Goal: Information Seeking & Learning: Find specific fact

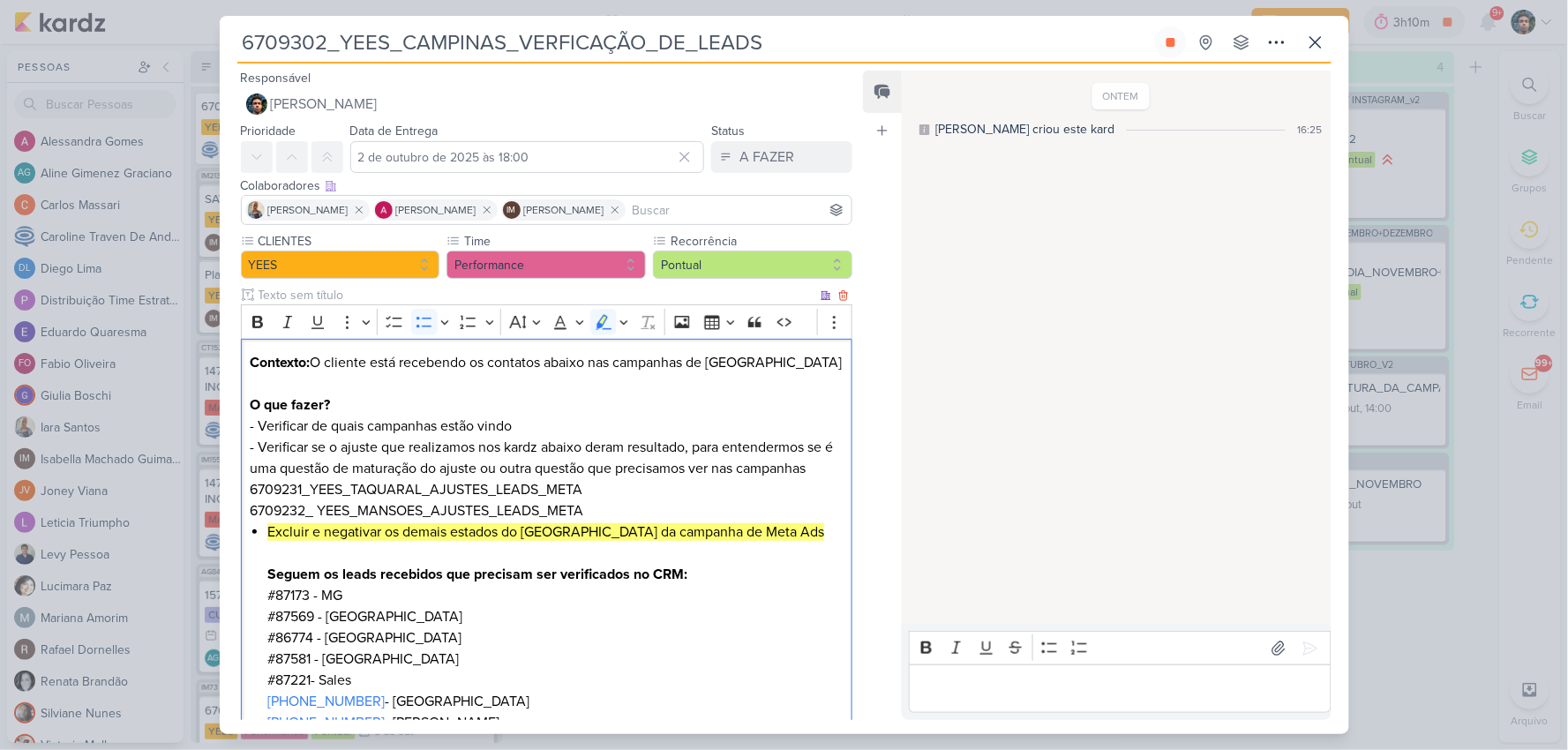
scroll to position [182, 0]
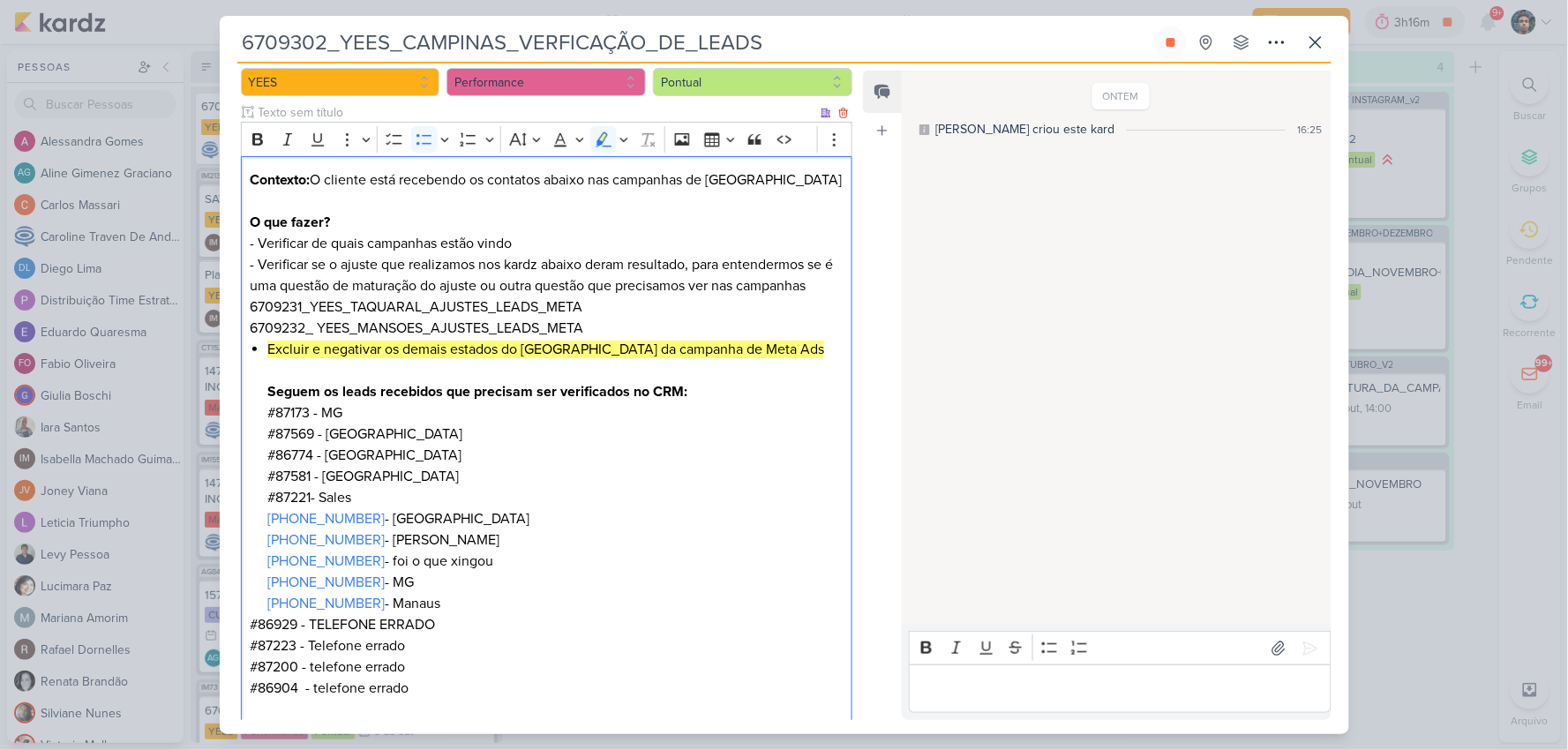
click at [644, 522] on li "Excluir e negativar os demais estados do [GEOGRAPHIC_DATA] da campanha de Meta …" at bounding box center [555, 476] width 575 height 275
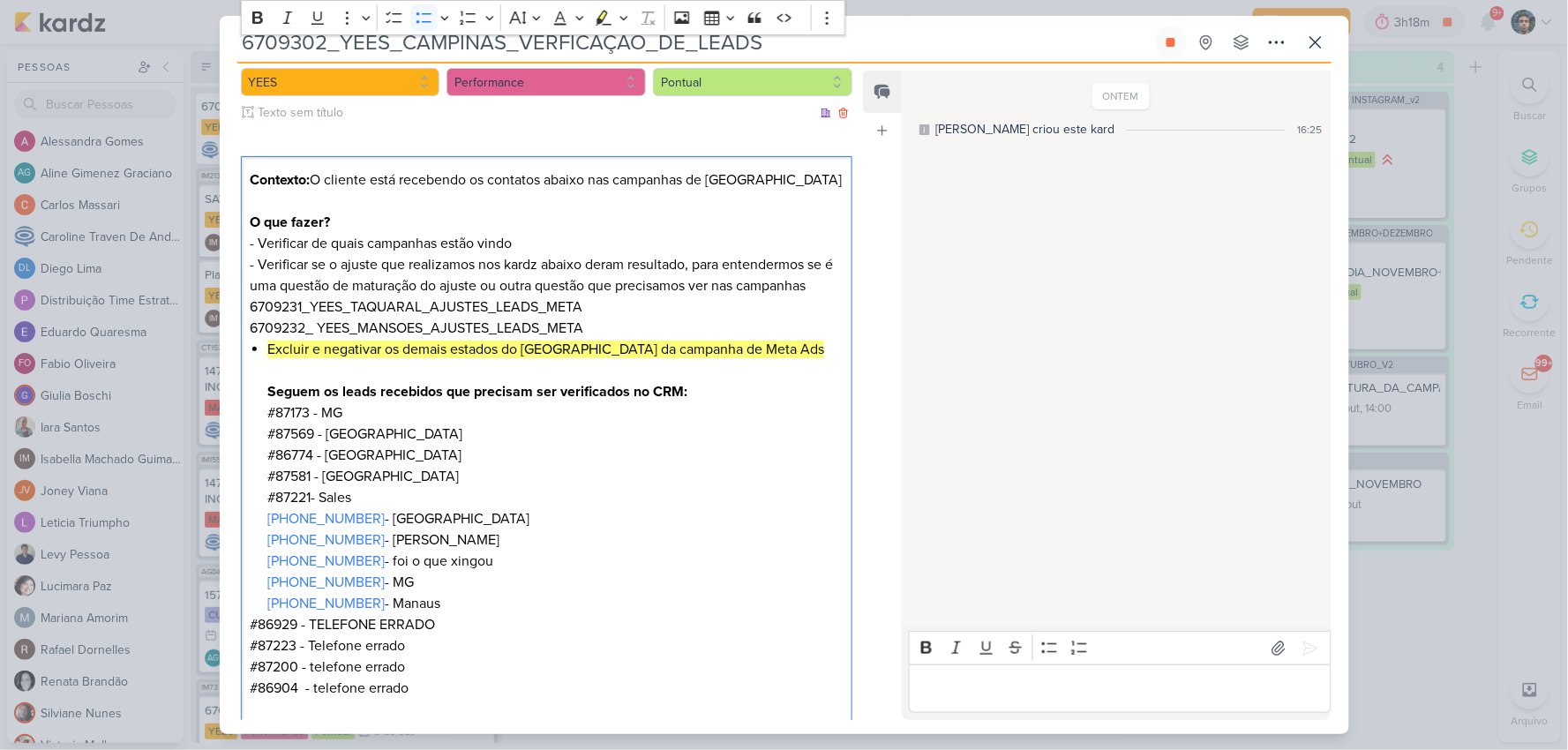
click at [280, 306] on p "Contexto: O cliente está recebendo os contatos abaixo nas campanhas de Campinas…" at bounding box center [546, 254] width 593 height 169
click at [279, 306] on p "Contexto: O cliente está recebendo os contatos abaixo nas campanhas de Campinas…" at bounding box center [546, 254] width 593 height 169
drag, startPoint x: 303, startPoint y: 308, endPoint x: 244, endPoint y: 306, distance: 59.0
click at [244, 306] on div "Contexto: O cliente está recebendo os contatos abaixo nas campanhas de Campinas…" at bounding box center [546, 487] width 612 height 662
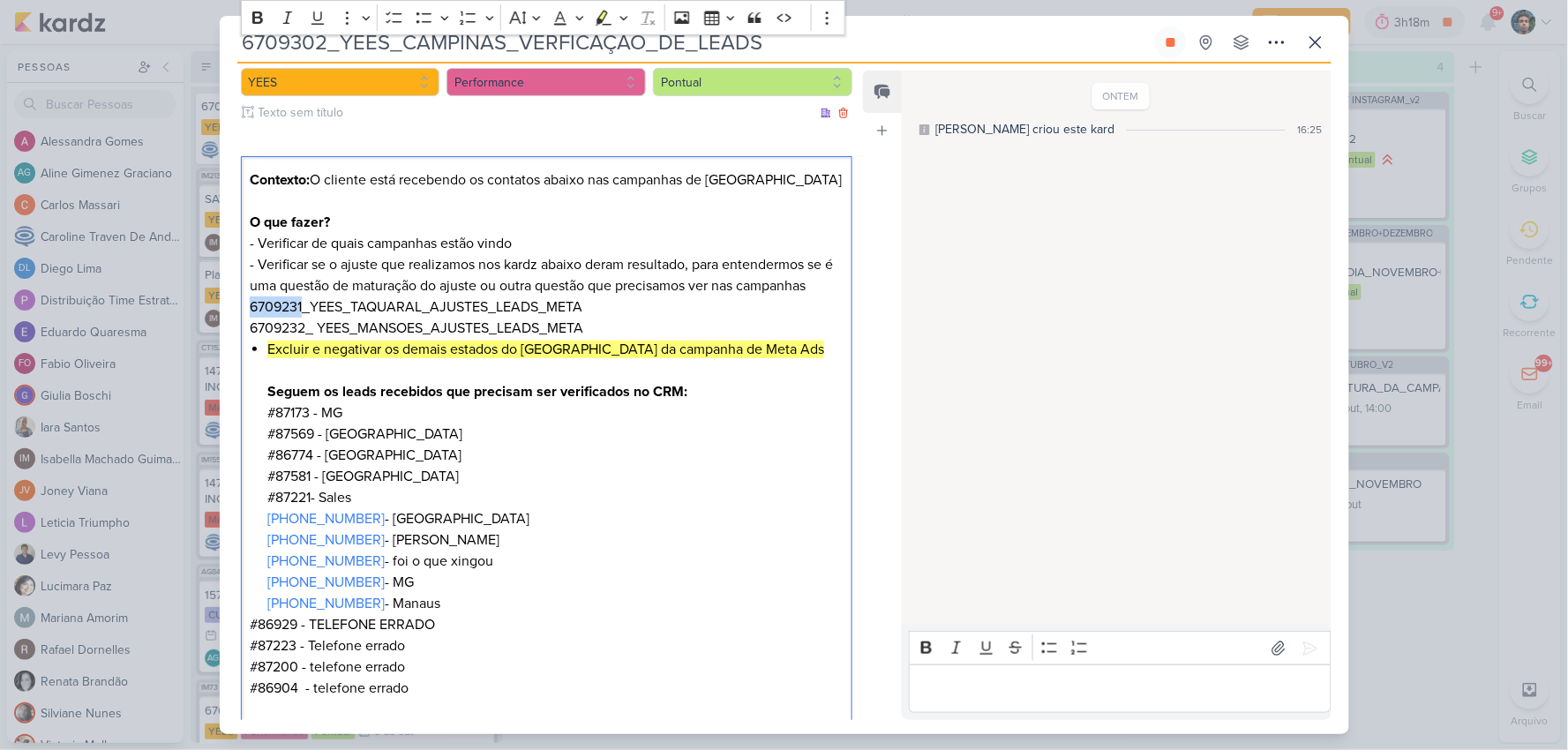
copy p "6709231"
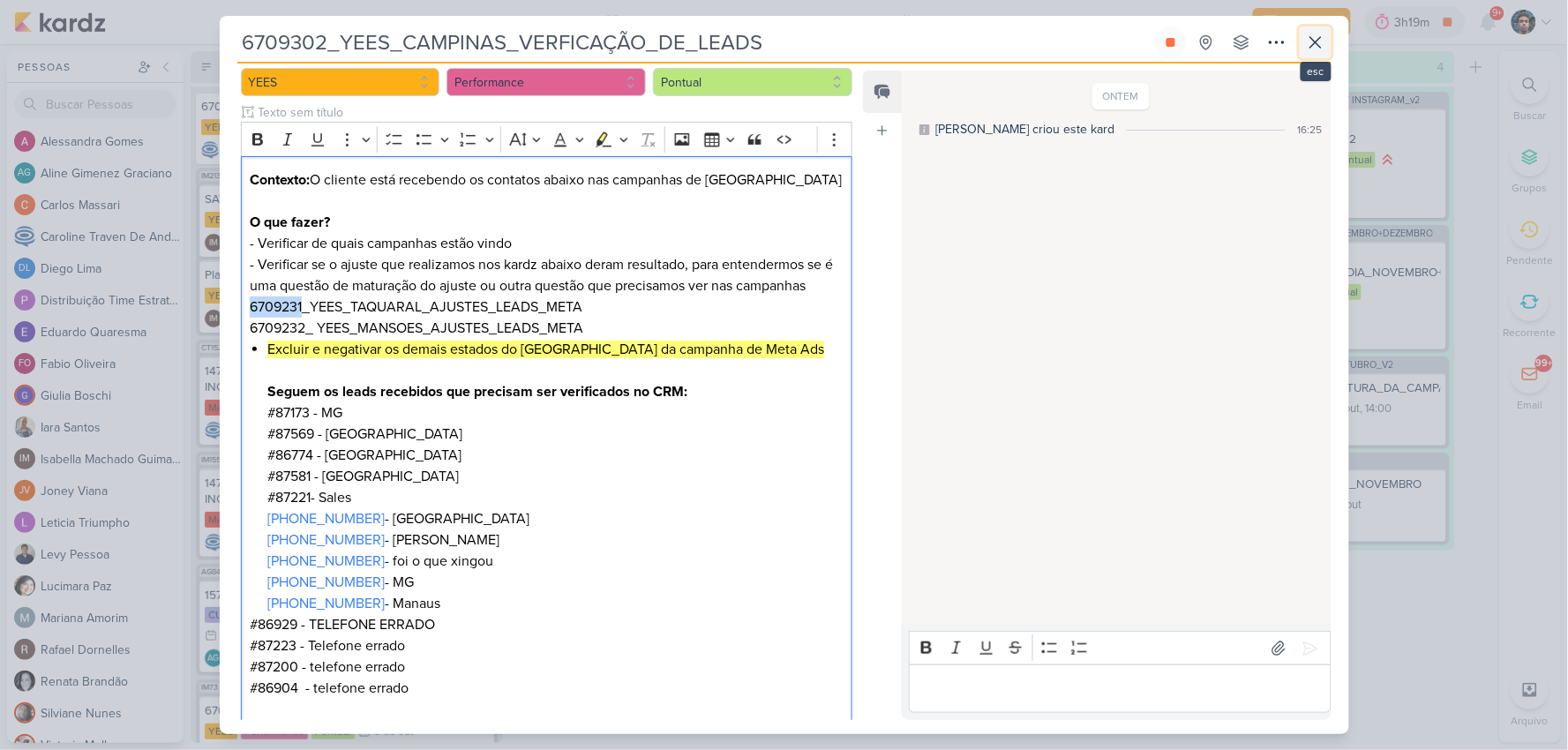
click at [1307, 42] on icon at bounding box center [1315, 42] width 21 height 21
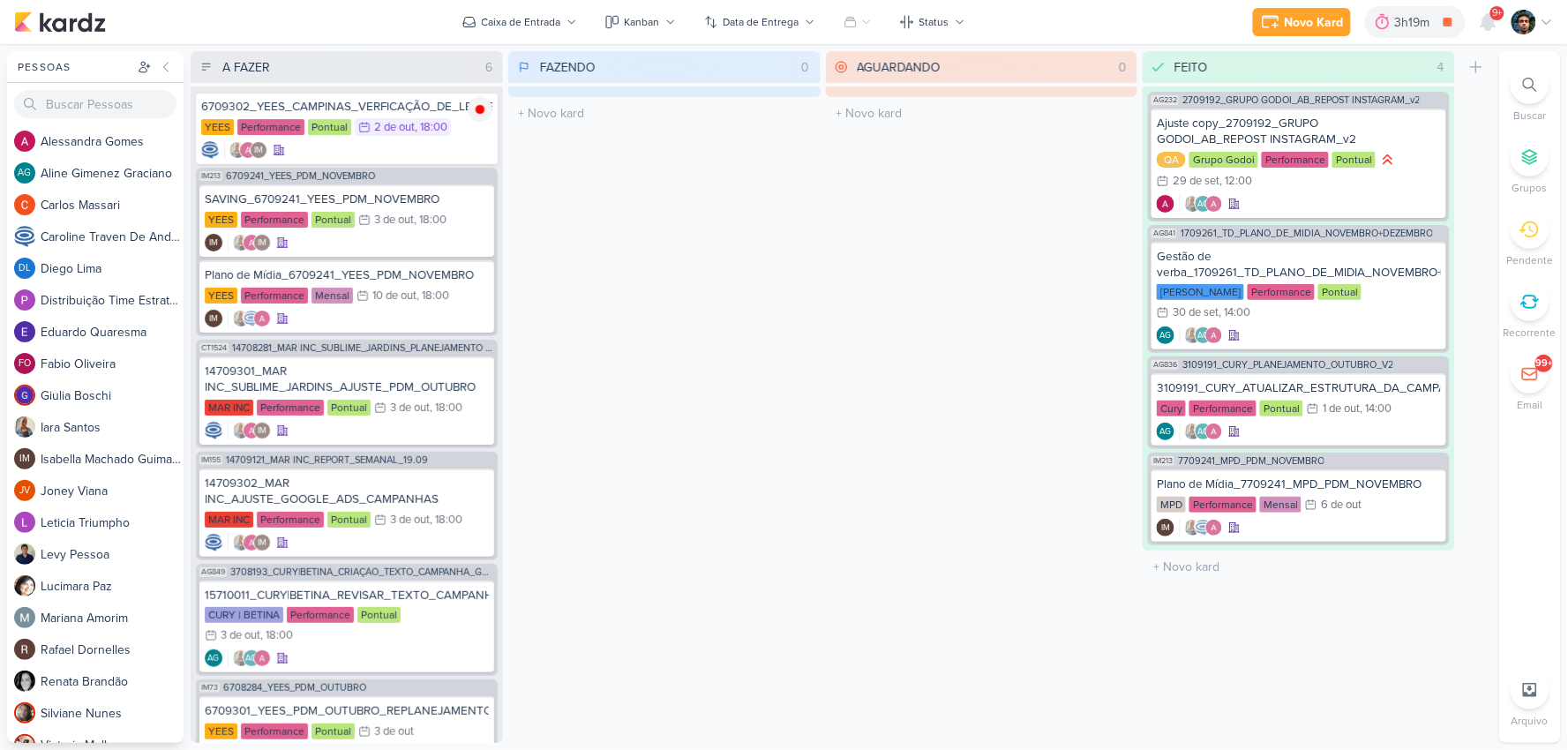
click at [1519, 76] on div at bounding box center [1530, 84] width 39 height 39
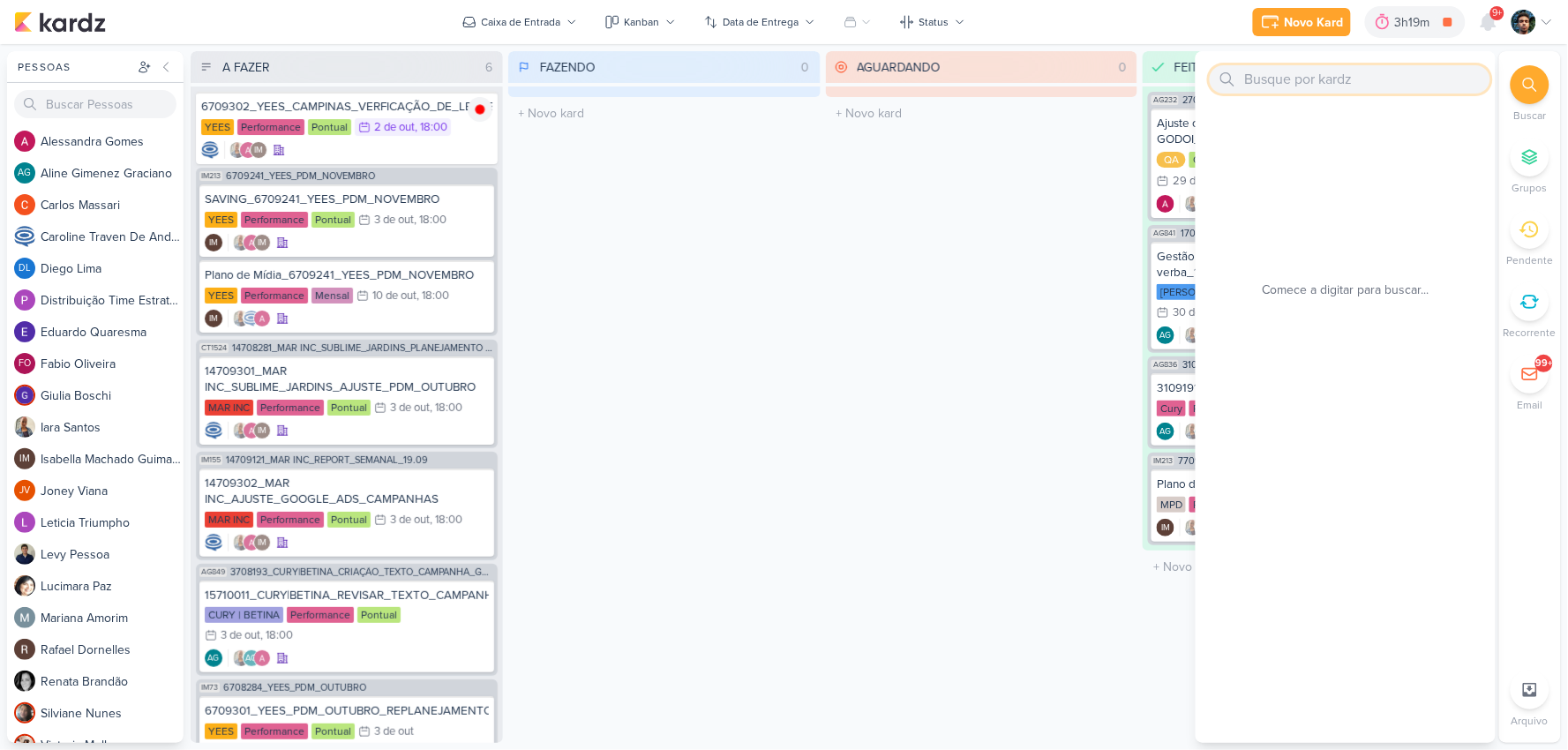
paste input "6709231"
type input "6709231"
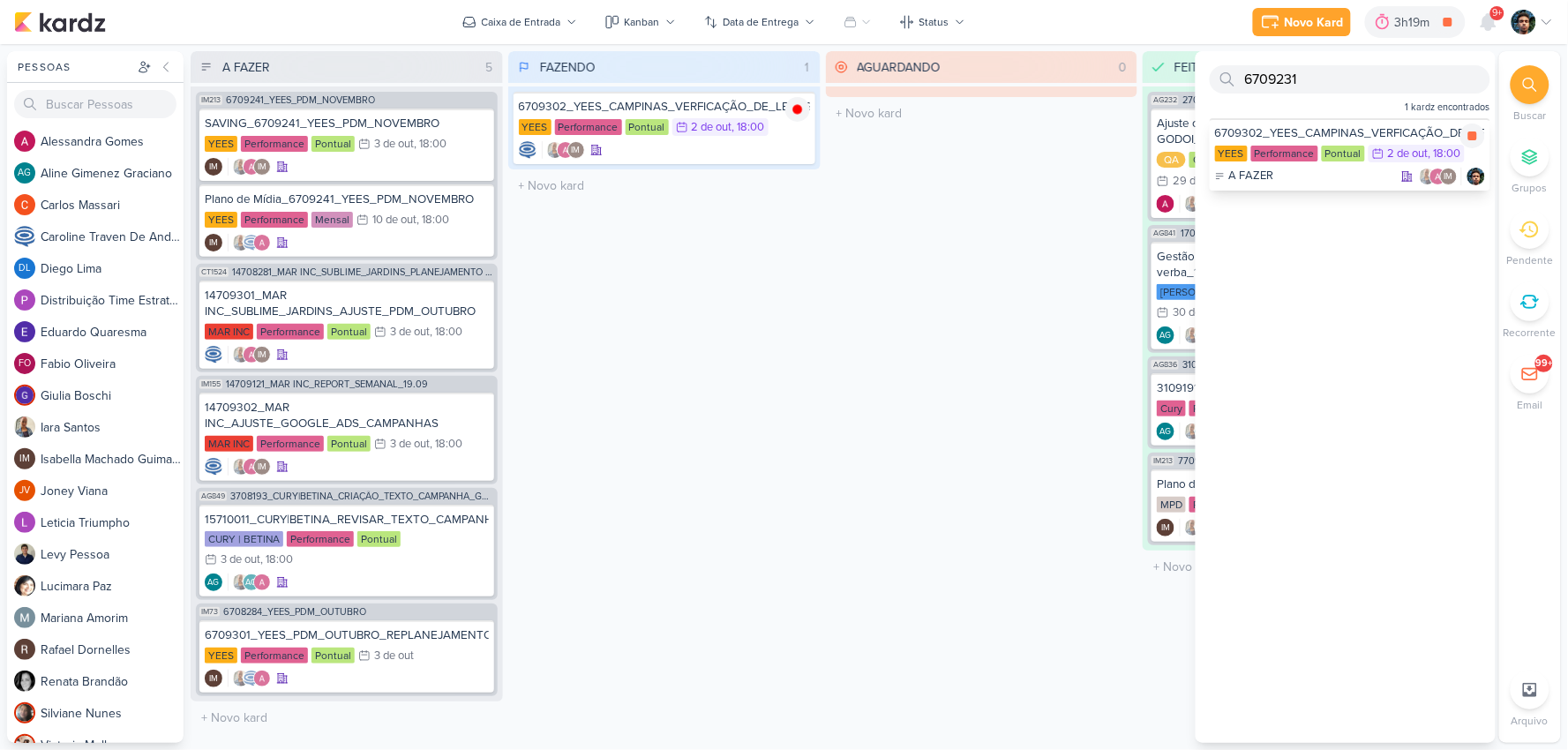
click at [1351, 173] on div "A FAZER IM" at bounding box center [1349, 176] width 270 height 18
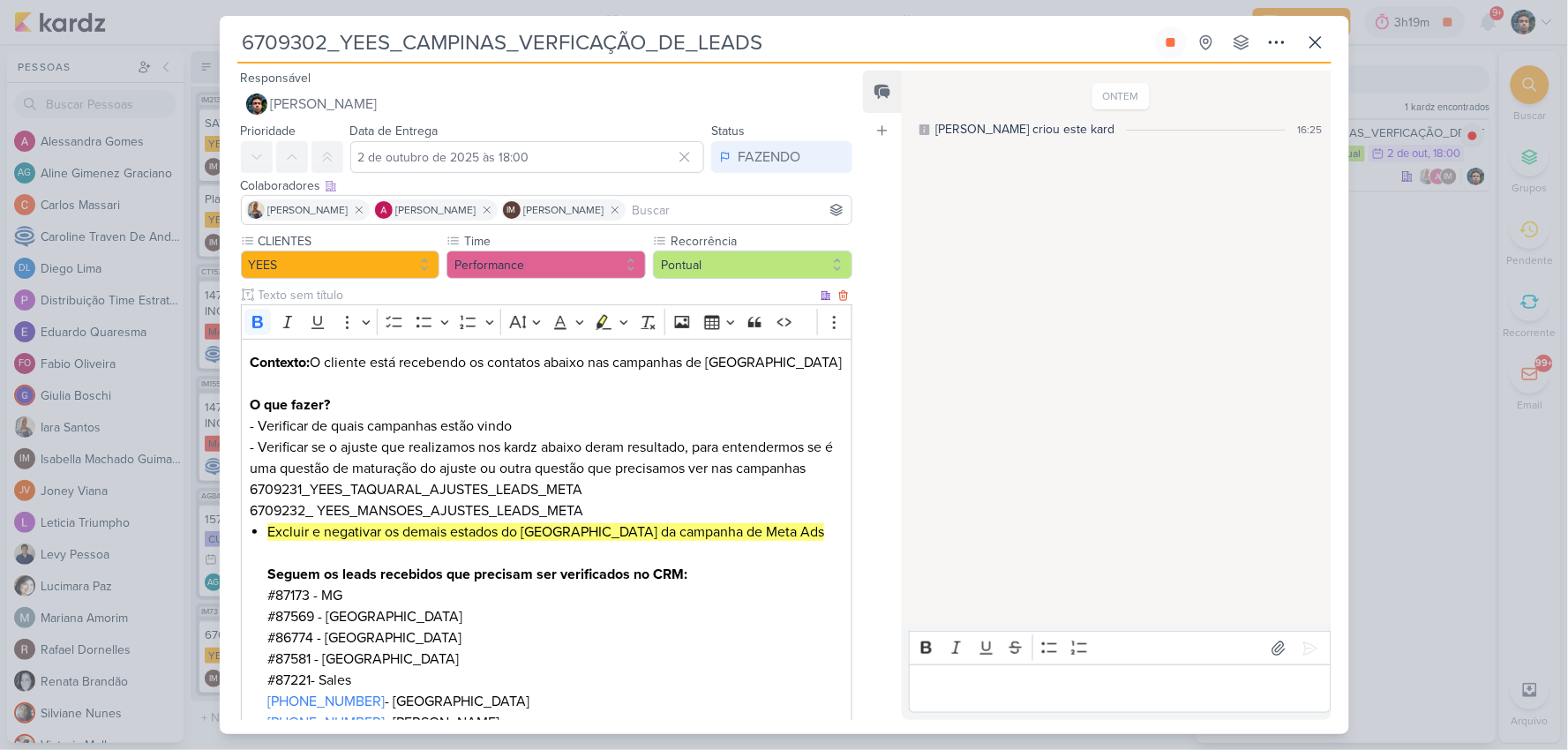
click at [276, 486] on p "Contexto: O cliente está recebendo os contatos abaixo nas campanhas de Campinas…" at bounding box center [546, 436] width 593 height 169
drag, startPoint x: 306, startPoint y: 488, endPoint x: 220, endPoint y: 488, distance: 86.0
click at [220, 488] on div "CLIENTES [GEOGRAPHIC_DATA] Time" at bounding box center [540, 619] width 641 height 775
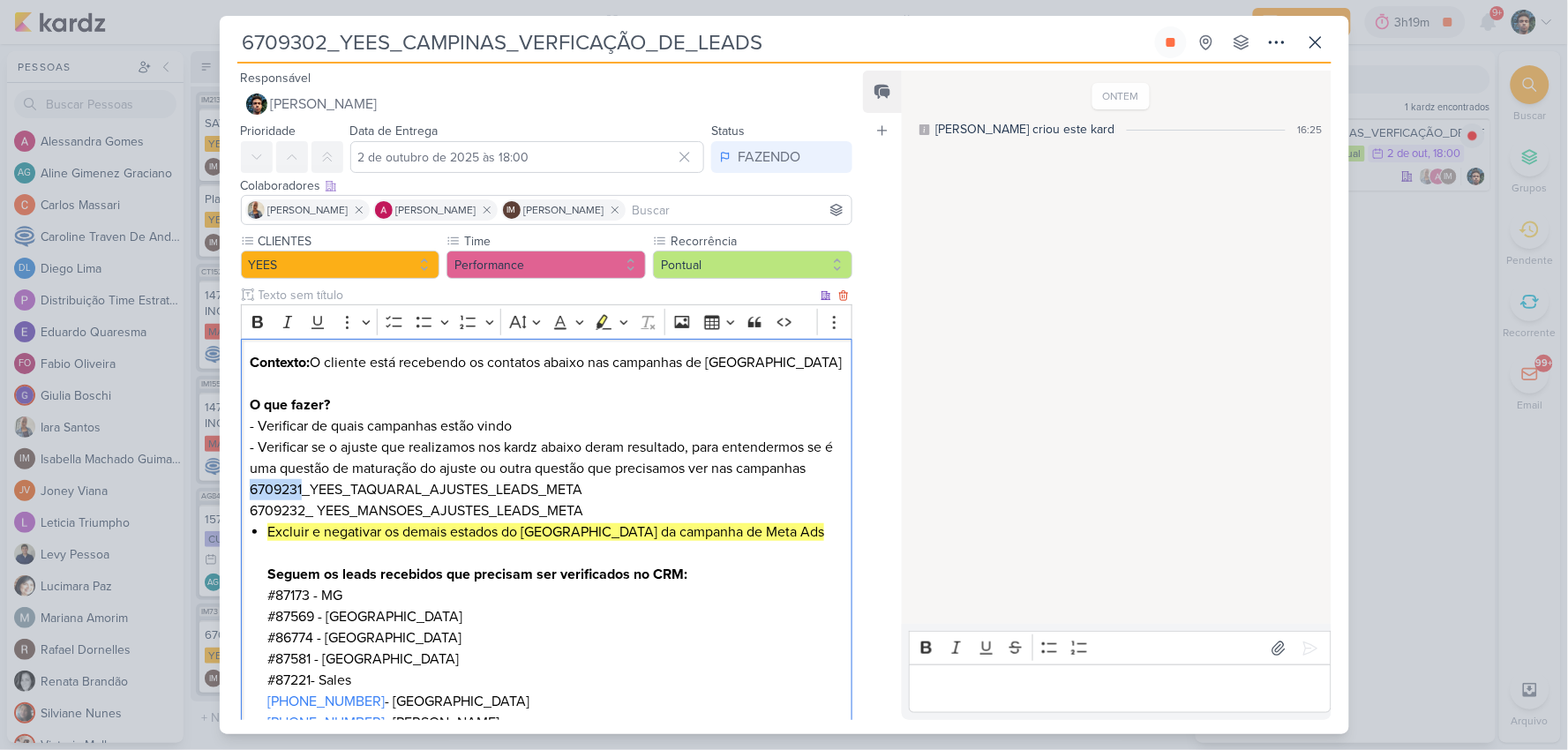
copy p "6709231"
click at [1309, 40] on icon at bounding box center [1315, 42] width 21 height 21
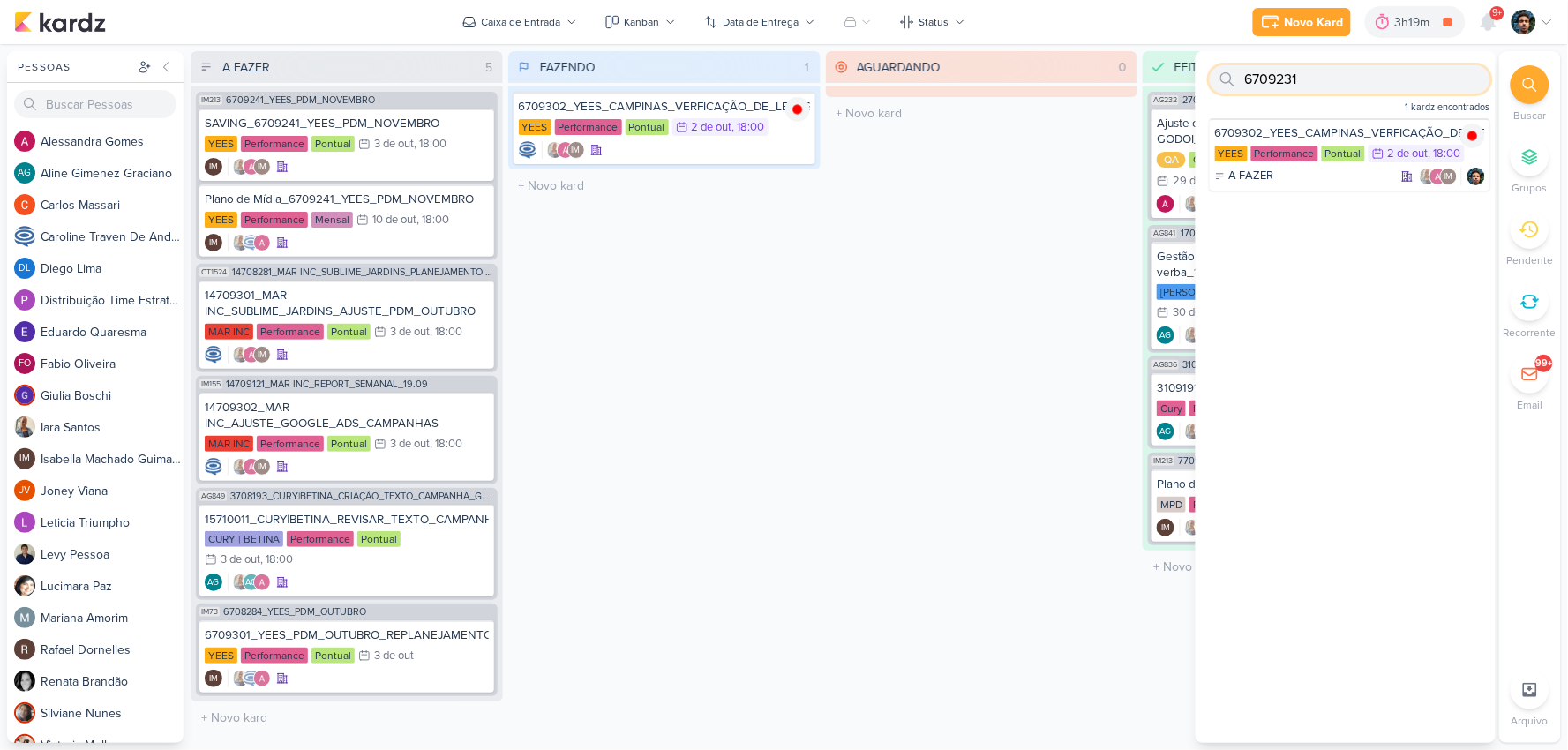
click at [1330, 76] on input "6709231" at bounding box center [1349, 79] width 281 height 28
click at [1334, 81] on input "6709231" at bounding box center [1349, 79] width 281 height 28
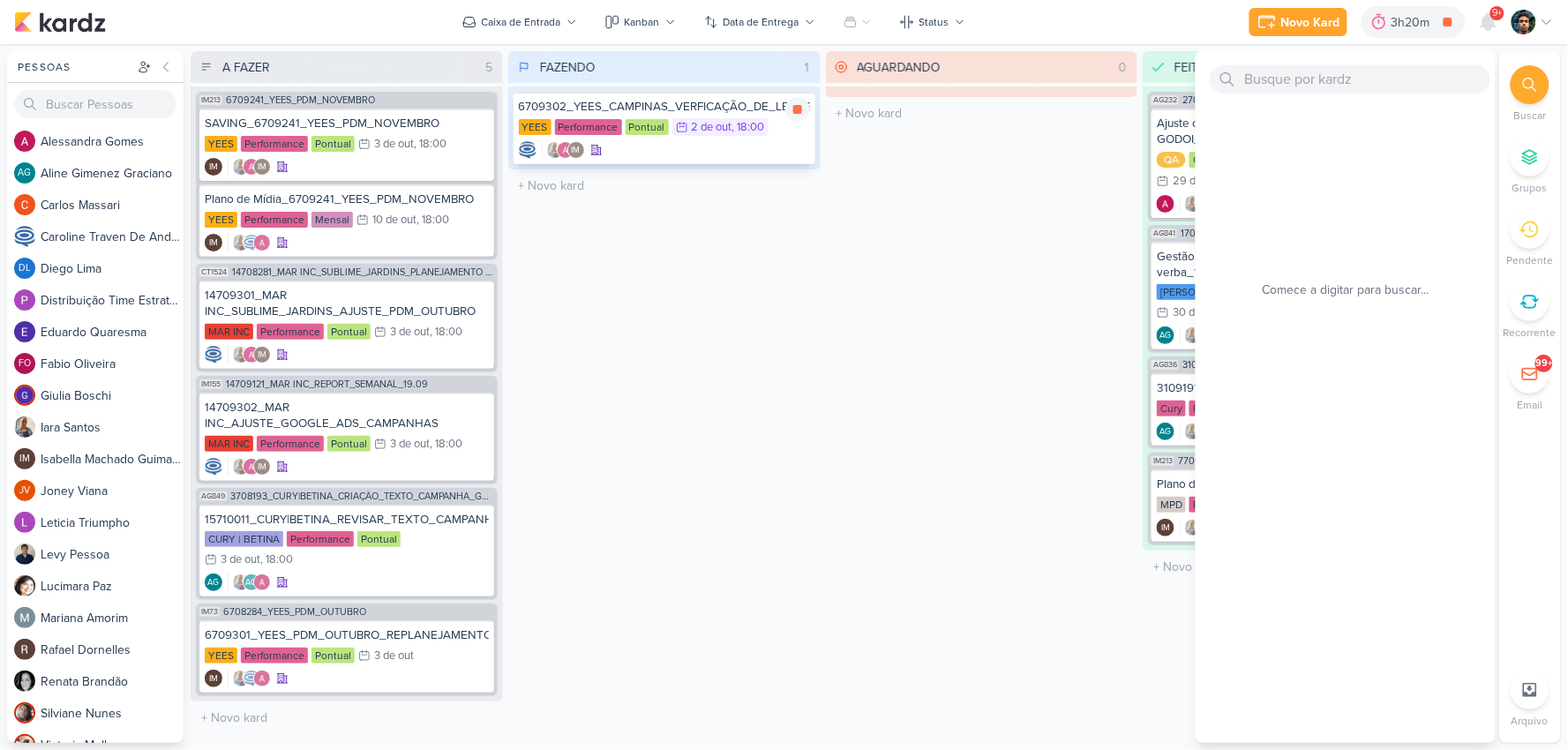
click at [759, 148] on div "IM" at bounding box center [664, 149] width 291 height 18
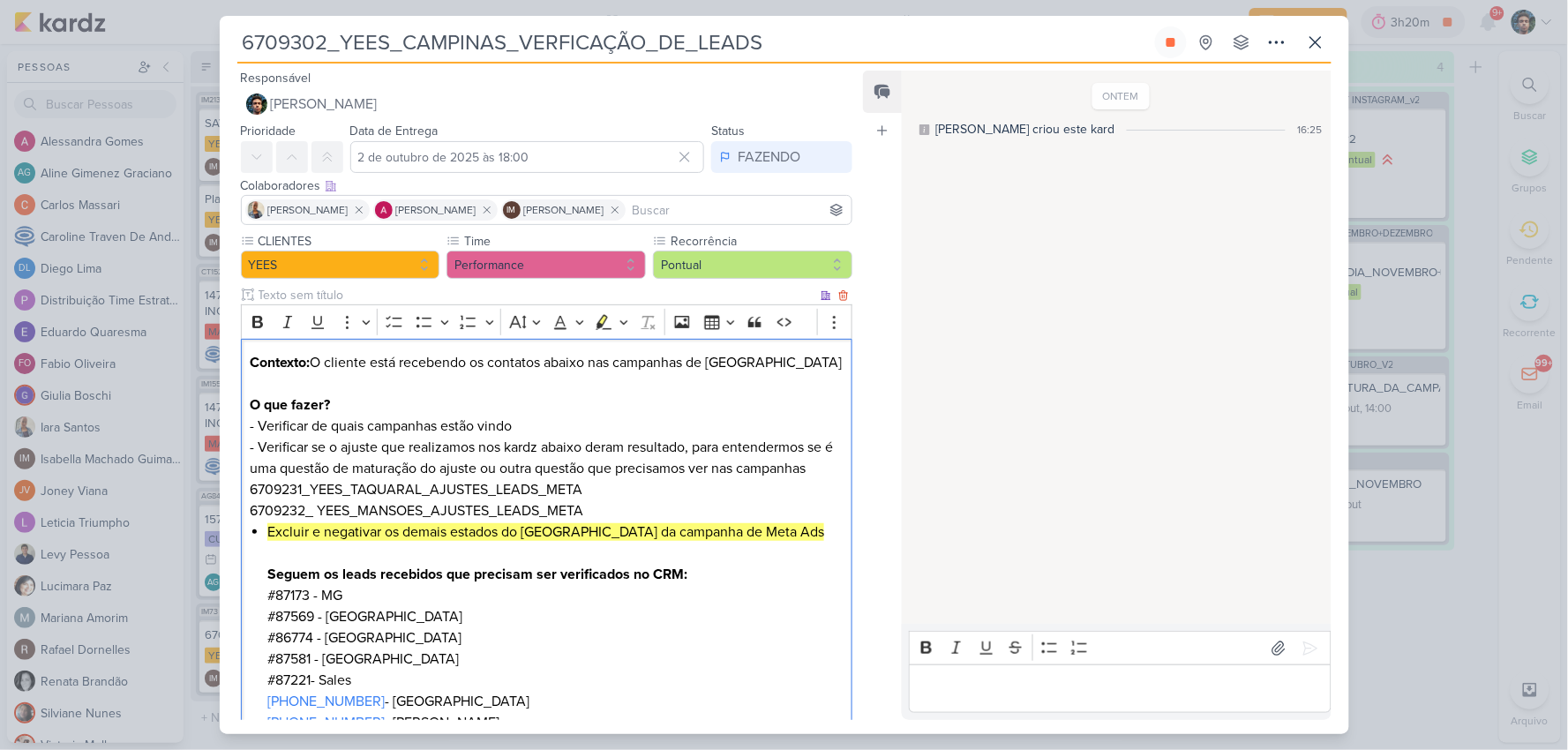
click at [575, 506] on p "Contexto: O cliente está recebendo os contatos abaixo nas campanhas de Campinas…" at bounding box center [546, 436] width 593 height 169
drag, startPoint x: 595, startPoint y: 492, endPoint x: 311, endPoint y: 488, distance: 284.0
click at [311, 488] on p "Contexto: O cliente está recebendo os contatos abaixo nas campanhas de Campinas…" at bounding box center [546, 436] width 593 height 169
copy p "YEES_TAQUARAL_AJUSTES_LEADS_META"
click at [1310, 42] on icon at bounding box center [1315, 42] width 21 height 21
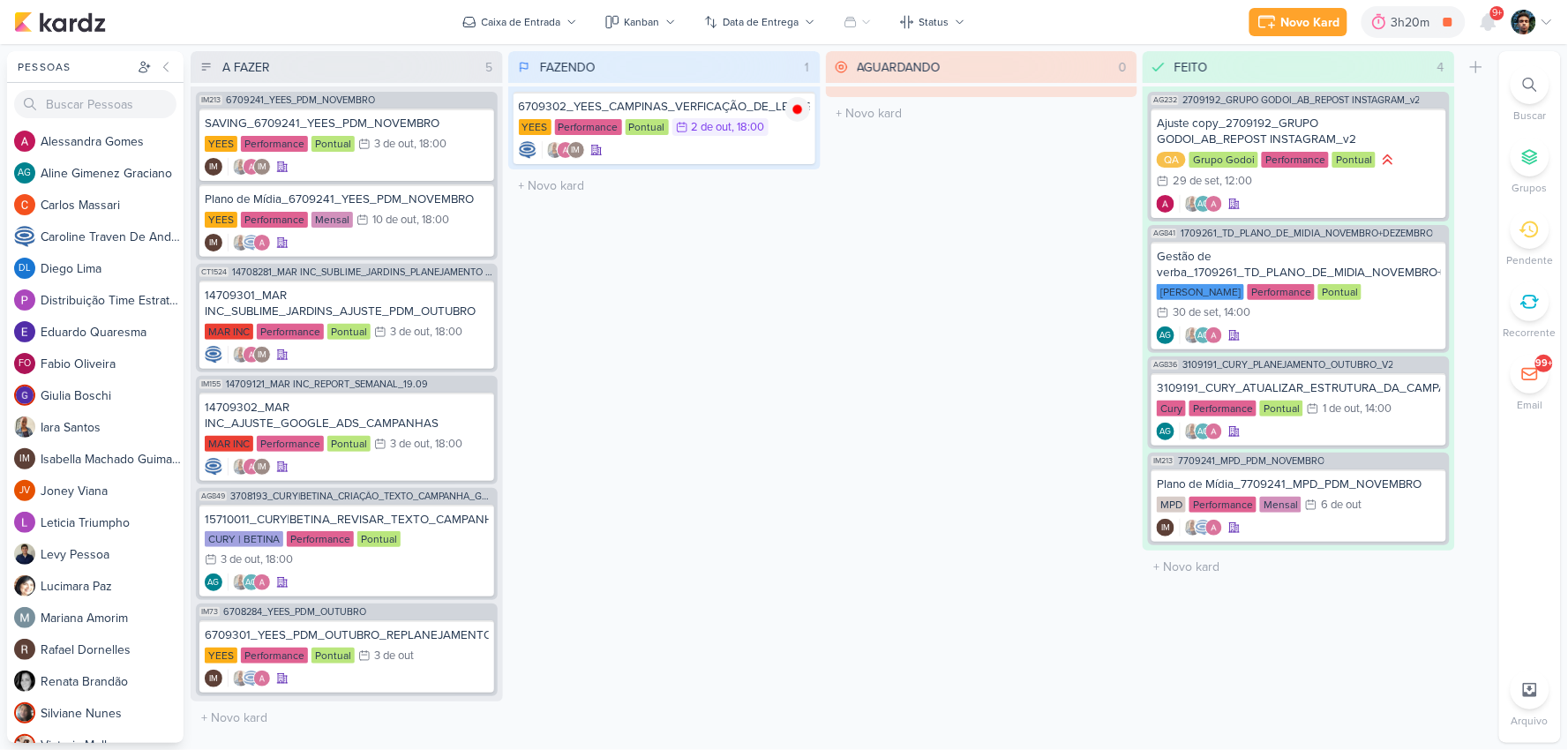
click at [1516, 72] on div at bounding box center [1530, 84] width 39 height 39
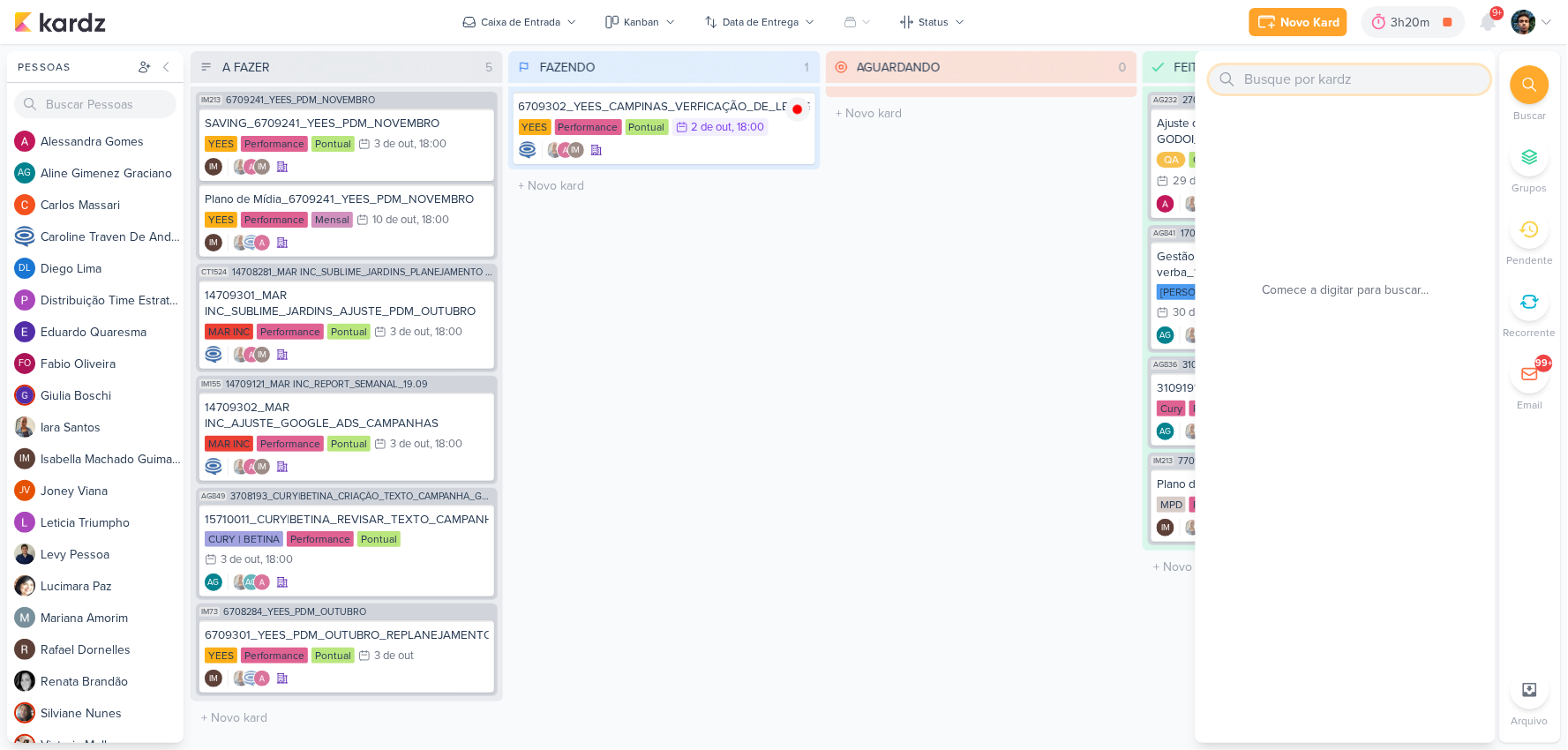
paste input "YEES_TAQUARAL_AJUSTES_LEADS_META"
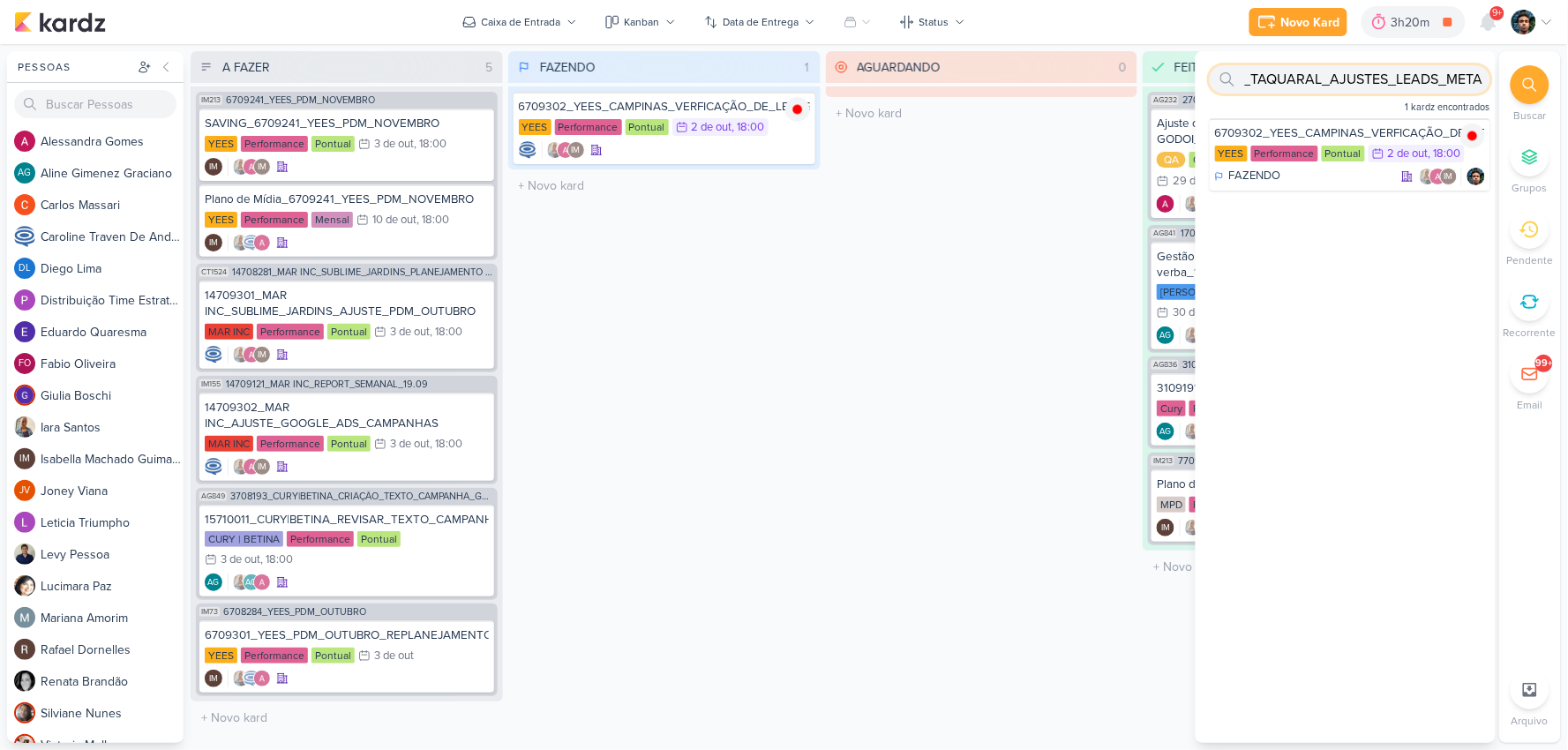
type input "YEES_TAQUARAL_AJUSTES_LEADS_META"
click at [1053, 242] on div "AGUARDANDO 0 Mover Para Esquerda Mover Para Direita [GEOGRAPHIC_DATA] O título …" at bounding box center [982, 396] width 312 height 692
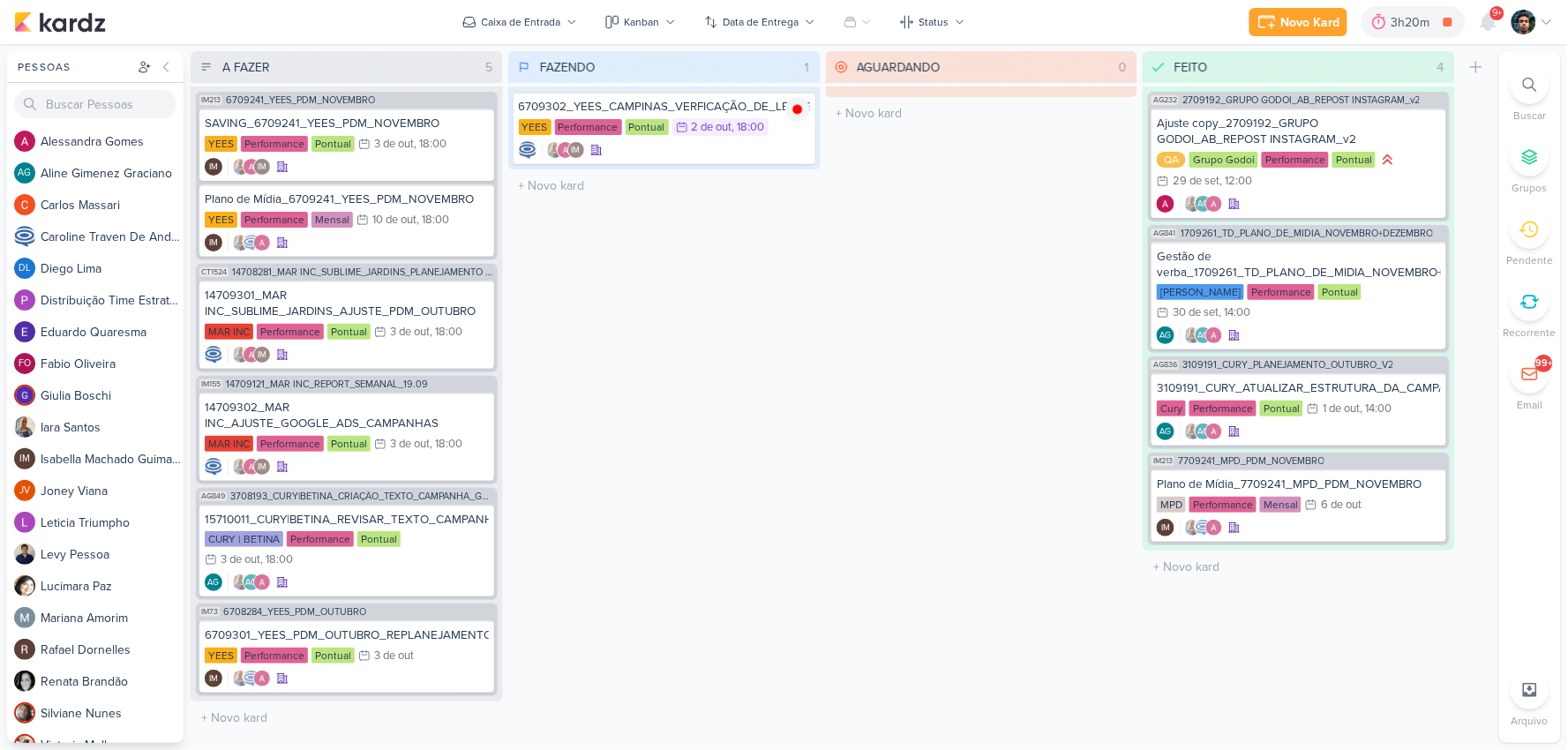
click at [1545, 81] on div at bounding box center [1530, 84] width 39 height 39
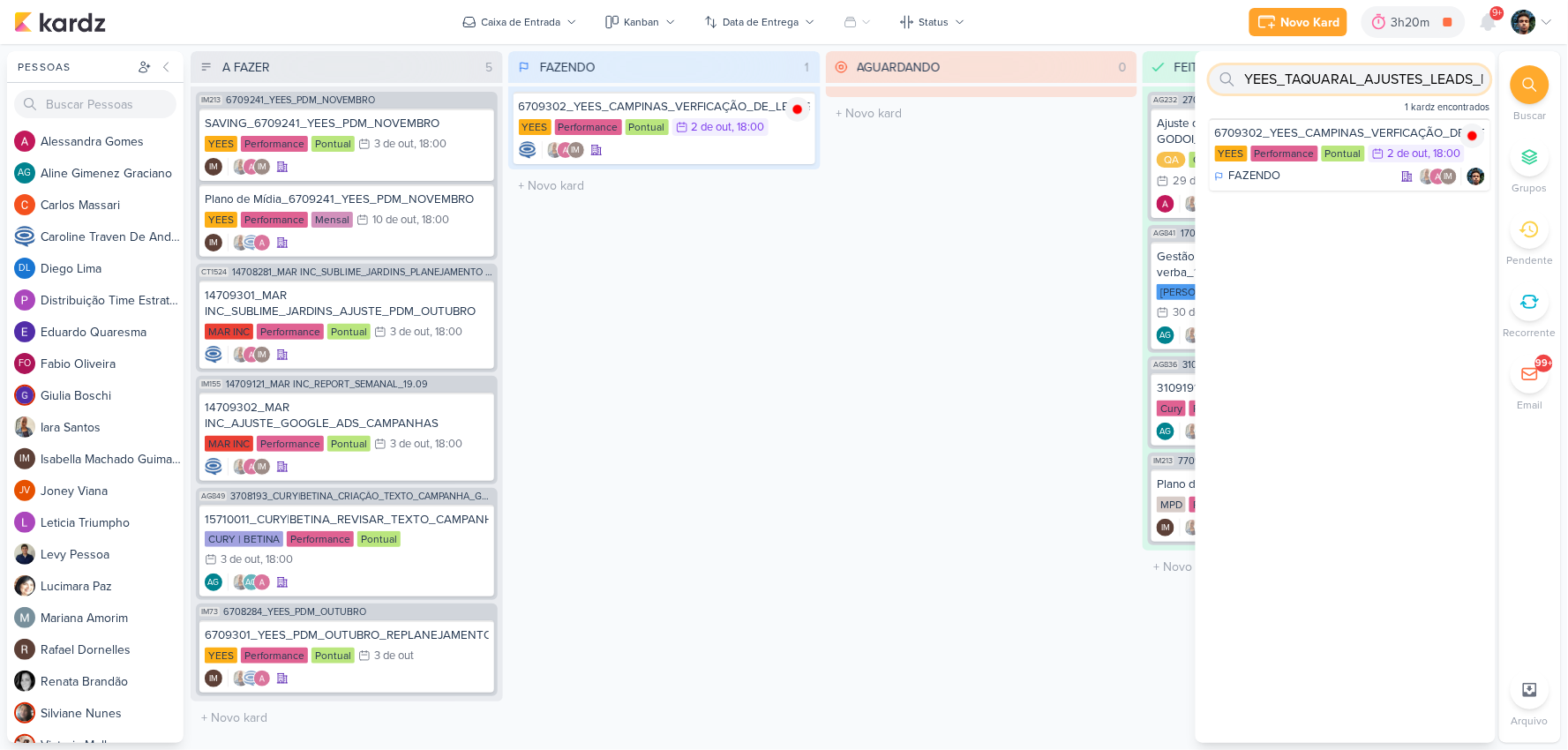
click at [1439, 76] on input "YEES_TAQUARAL_AJUSTES_LEADS_META" at bounding box center [1349, 79] width 281 height 28
click at [998, 177] on div "AGUARDANDO 0 Mover Para Esquerda Mover Para Direita [GEOGRAPHIC_DATA] O título …" at bounding box center [982, 396] width 312 height 692
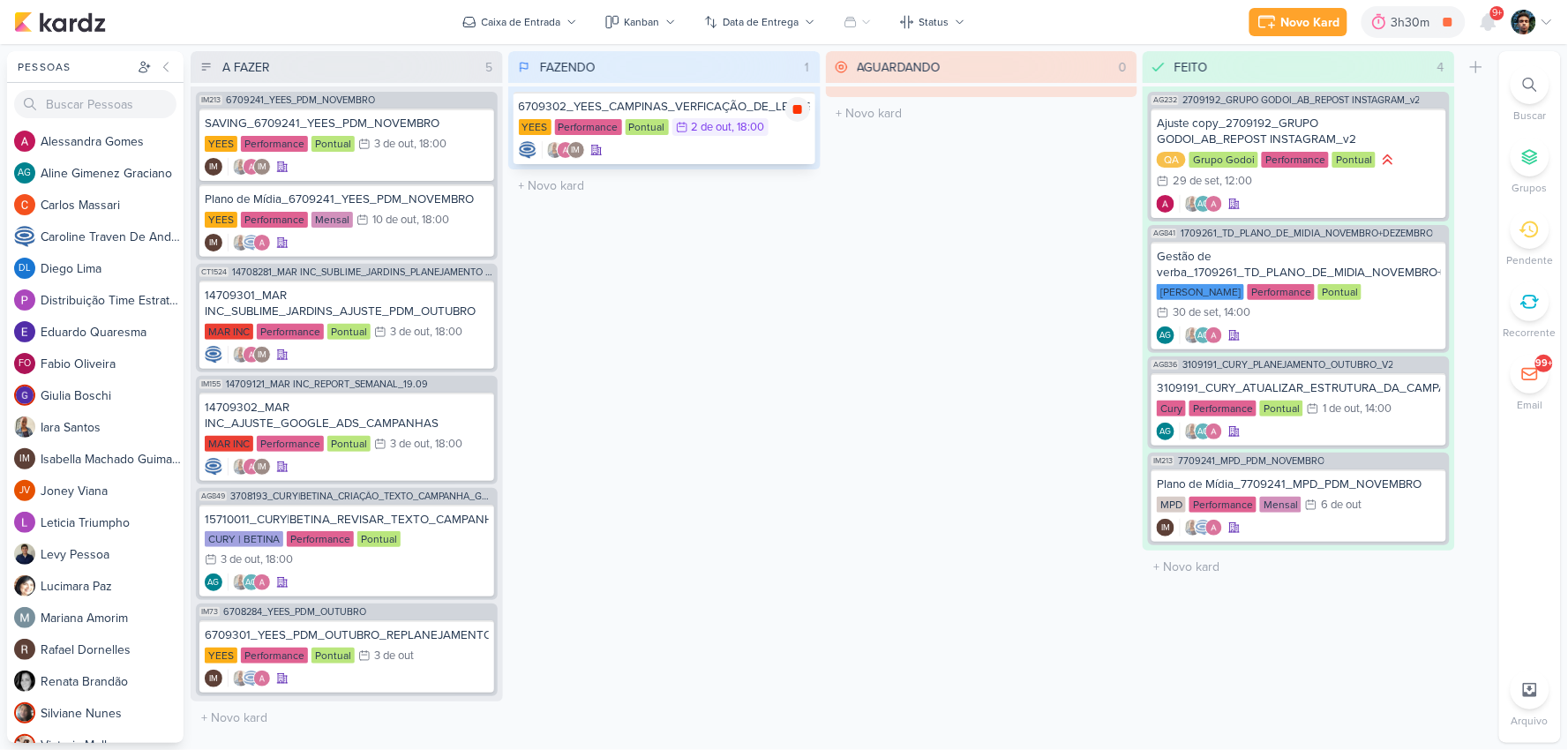
click at [796, 113] on icon at bounding box center [797, 108] width 14 height 14
